Goal: Task Accomplishment & Management: Use online tool/utility

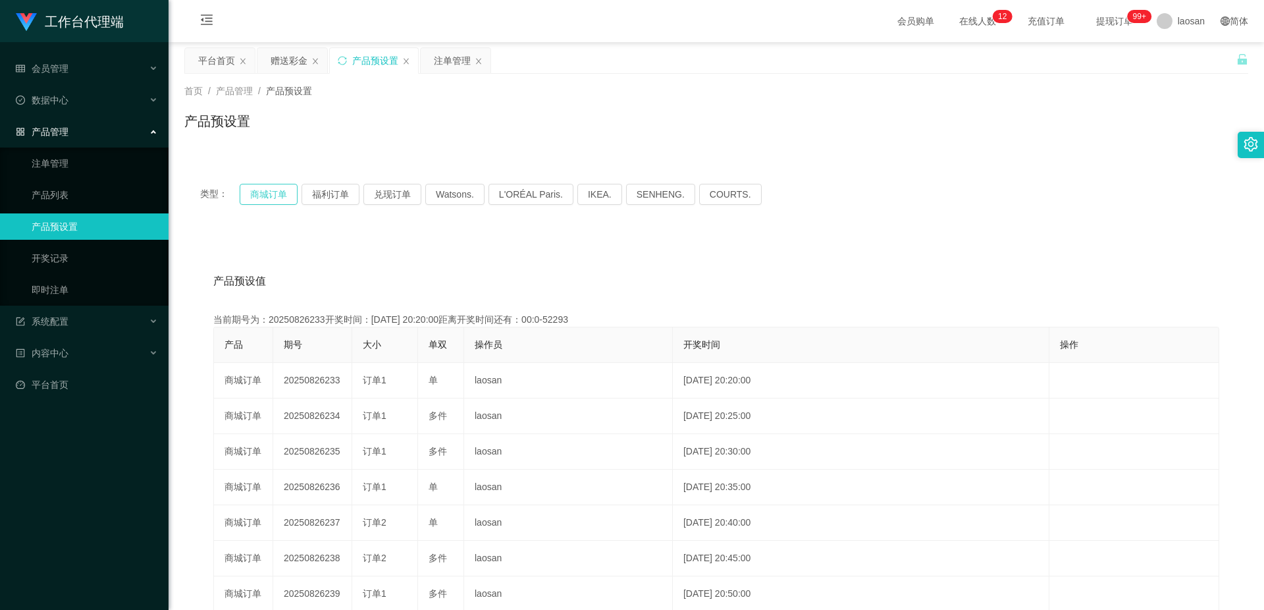
click at [280, 190] on button "商城订单" at bounding box center [269, 194] width 58 height 21
click at [451, 63] on div "注单管理" at bounding box center [452, 60] width 37 height 25
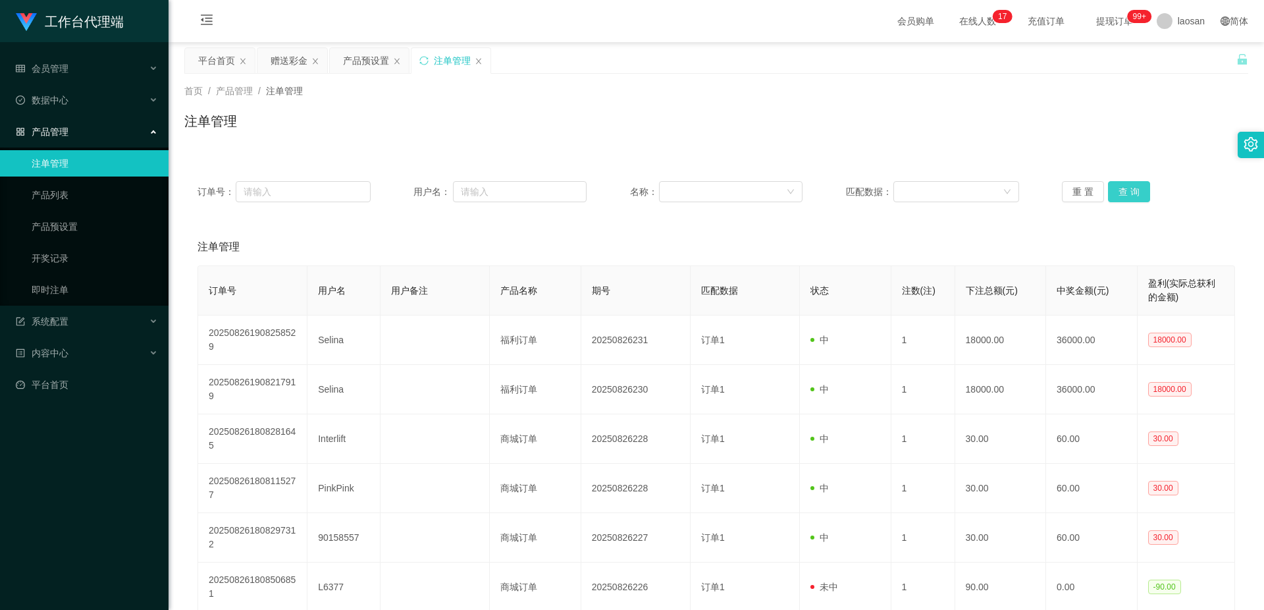
click at [1130, 188] on button "查 询" at bounding box center [1129, 191] width 42 height 21
click at [1130, 188] on div "重 置 查 询" at bounding box center [1148, 191] width 173 height 21
click at [1130, 188] on button "查 询" at bounding box center [1129, 191] width 42 height 21
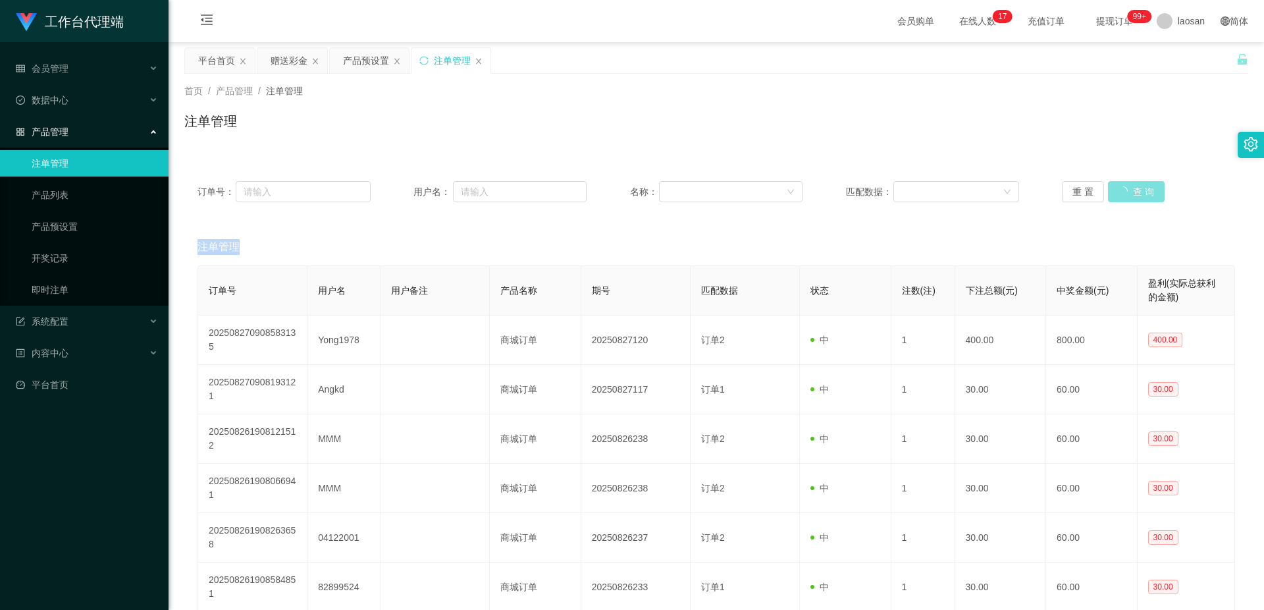
click at [1130, 188] on div "重 置 查 询" at bounding box center [1148, 191] width 173 height 21
click at [1130, 188] on button "查 询" at bounding box center [1129, 191] width 42 height 21
click at [1130, 188] on div "重 置 查 询" at bounding box center [1148, 191] width 173 height 21
click at [1130, 188] on button "查 询" at bounding box center [1129, 191] width 42 height 21
click at [1130, 188] on div "重 置 查 询" at bounding box center [1148, 191] width 173 height 21
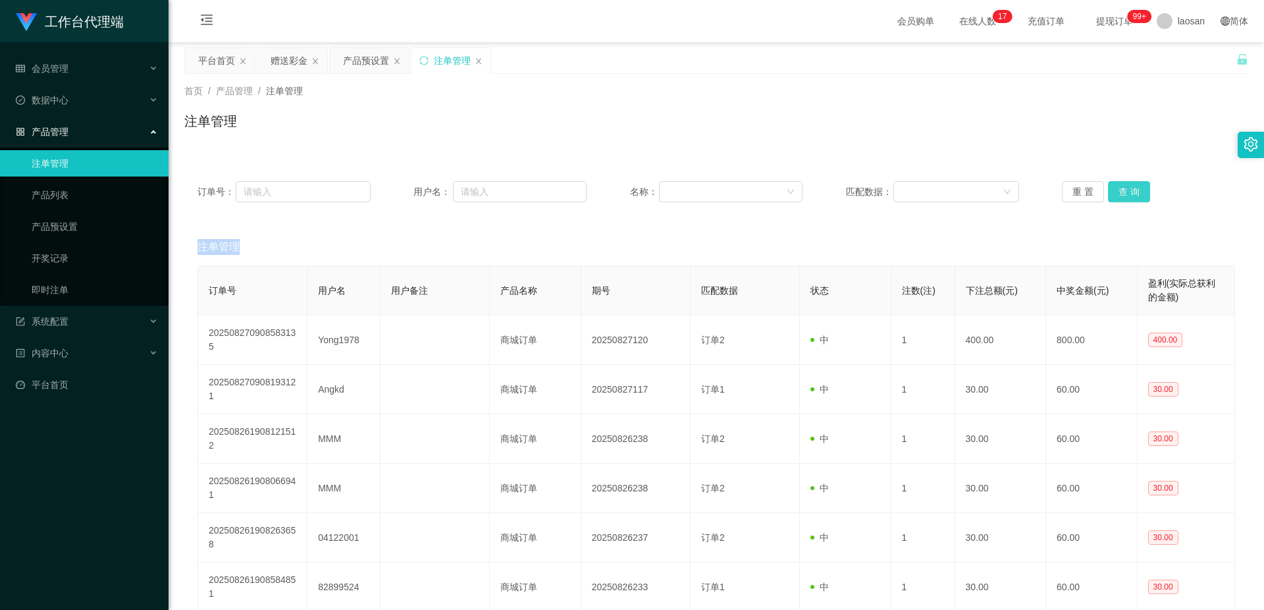
click at [1130, 188] on button "查 询" at bounding box center [1129, 191] width 42 height 21
click at [1130, 188] on div "重 置 查 询" at bounding box center [1148, 191] width 173 height 21
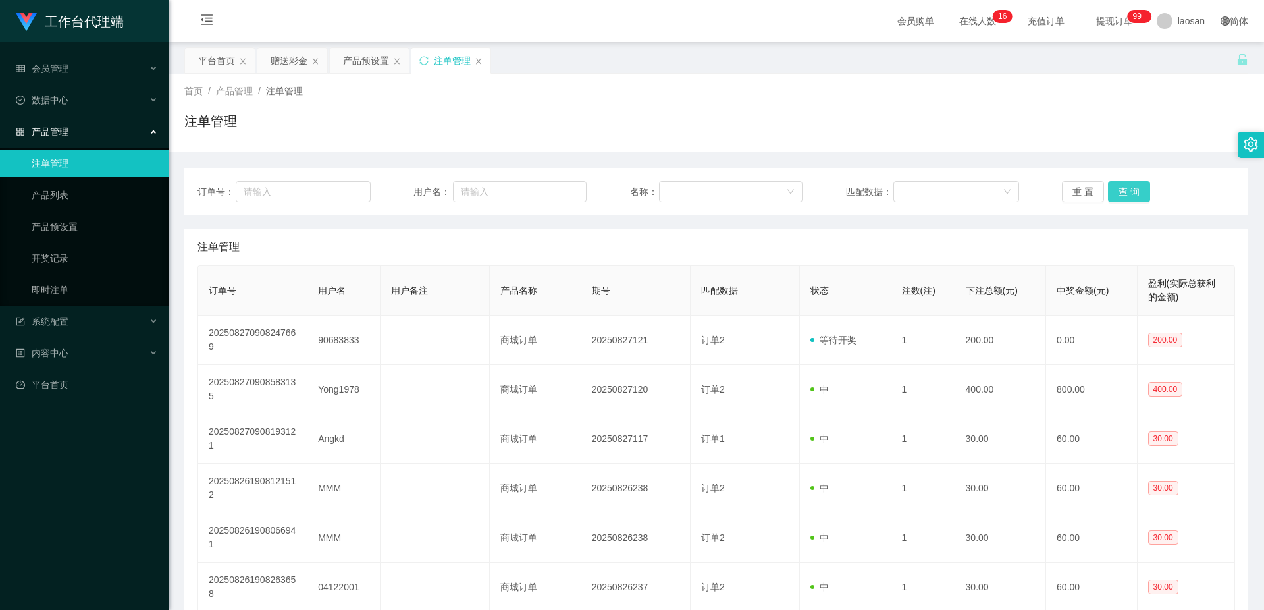
click at [1137, 190] on button "查 询" at bounding box center [1129, 191] width 42 height 21
click at [1137, 190] on div "重 置 查 询" at bounding box center [1148, 191] width 173 height 21
click at [1137, 190] on button "查 询" at bounding box center [1129, 191] width 42 height 21
click at [1137, 190] on div "重 置 查 询" at bounding box center [1148, 191] width 173 height 21
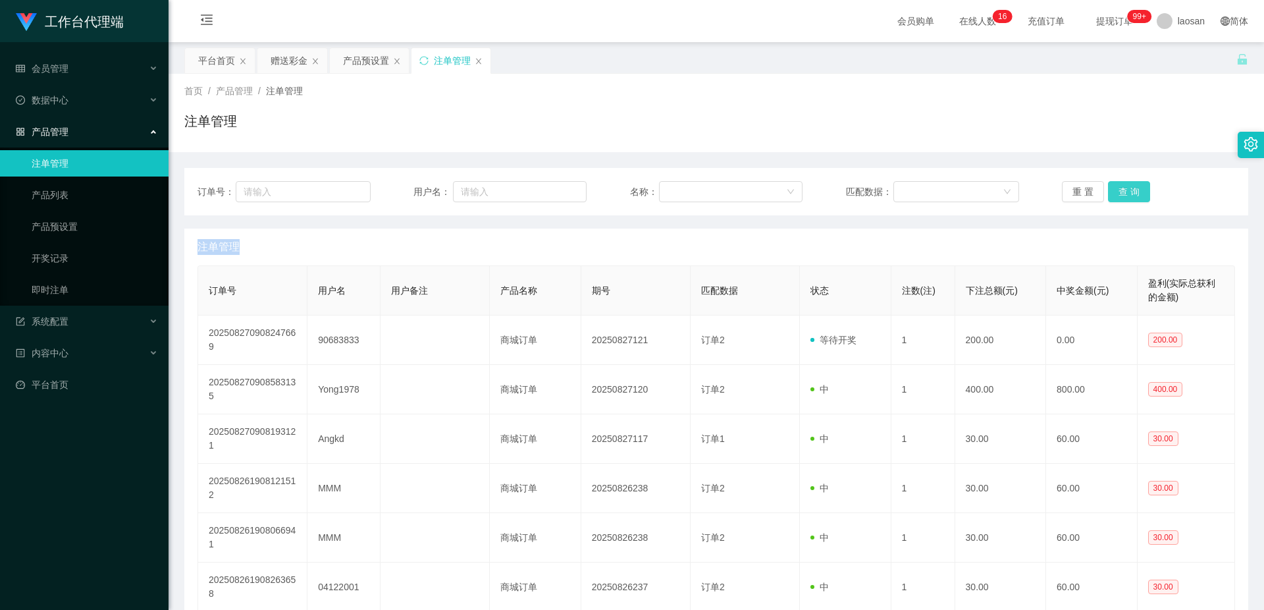
click at [1137, 190] on button "查 询" at bounding box center [1129, 191] width 42 height 21
click at [1137, 190] on div "重 置 查 询" at bounding box center [1148, 191] width 173 height 21
click at [1137, 190] on button "查 询" at bounding box center [1129, 191] width 42 height 21
click at [1137, 190] on button "查 询" at bounding box center [1136, 191] width 57 height 21
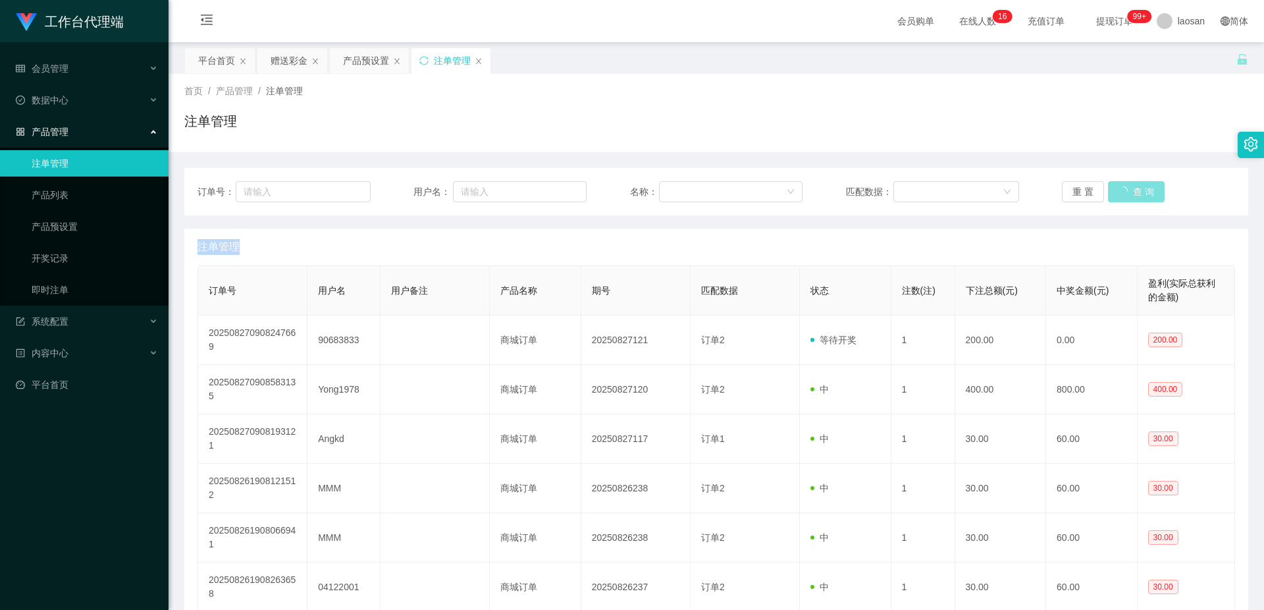
click at [1137, 190] on div "重 置 查 询" at bounding box center [1148, 191] width 173 height 21
click at [1137, 190] on button "查 询" at bounding box center [1129, 191] width 42 height 21
click at [1137, 190] on div "重 置 查 询" at bounding box center [1148, 191] width 173 height 21
click at [1137, 190] on button "查 询" at bounding box center [1129, 191] width 42 height 21
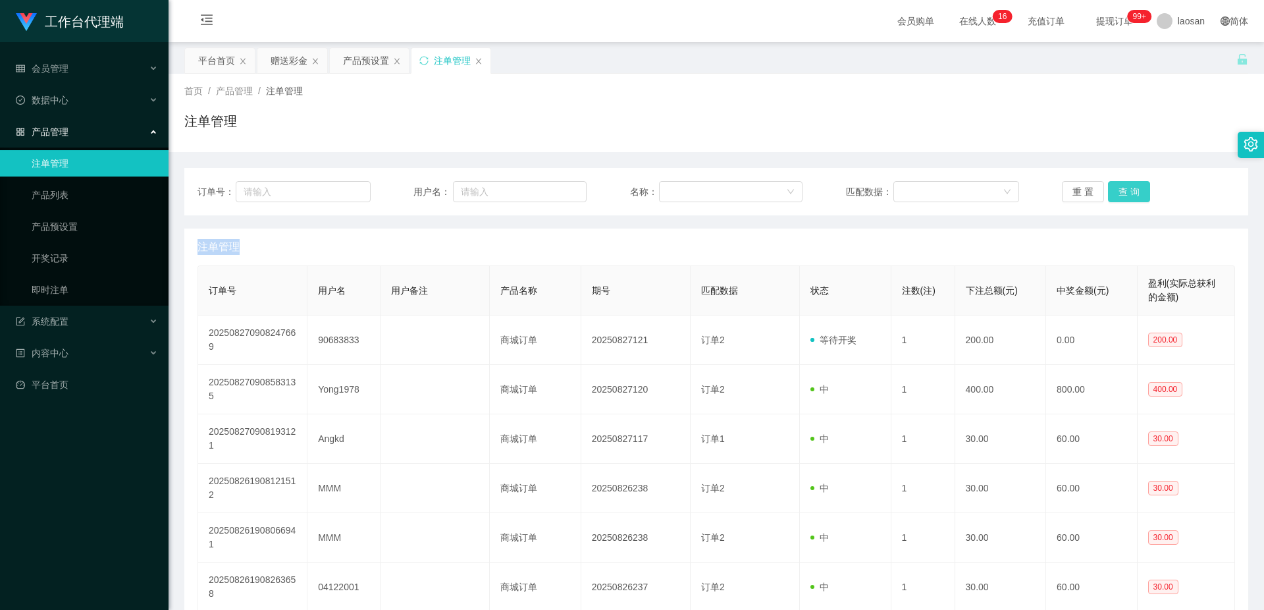
click at [1137, 190] on div "重 置 查 询" at bounding box center [1148, 191] width 173 height 21
click at [1148, 121] on div "注单管理" at bounding box center [716, 126] width 1064 height 30
